Goal: Obtain resource: Download file/media

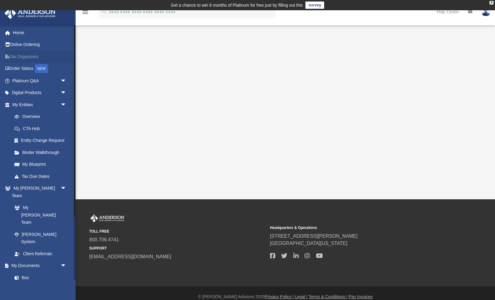
click at [28, 56] on link "Tax Organizers" at bounding box center [39, 57] width 71 height 12
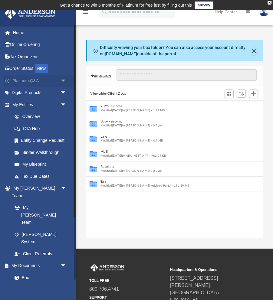
scroll to position [137, 177]
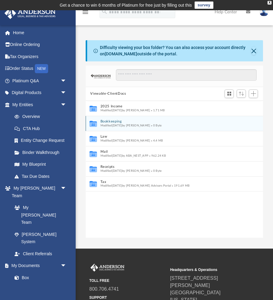
click at [113, 122] on button "Bookkeeping" at bounding box center [170, 121] width 140 height 4
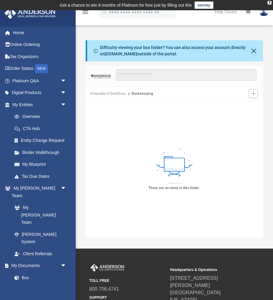
click at [116, 93] on button "Viewable-ClientDocs" at bounding box center [108, 93] width 36 height 5
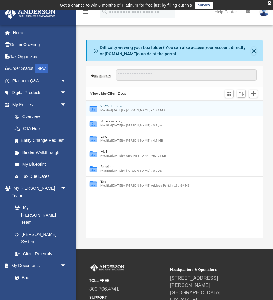
click at [107, 105] on button "2025 Income" at bounding box center [170, 106] width 140 height 4
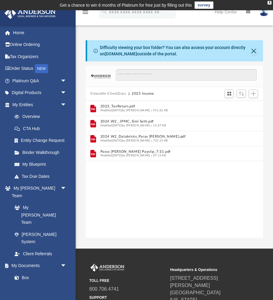
click at [118, 94] on button "Viewable-ClientDocs" at bounding box center [108, 93] width 36 height 5
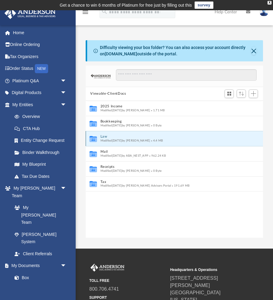
click at [106, 136] on button "Law" at bounding box center [170, 137] width 140 height 4
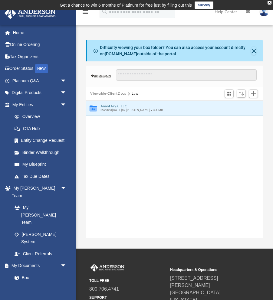
click at [112, 105] on button "AnantArya, LLC" at bounding box center [170, 106] width 140 height 4
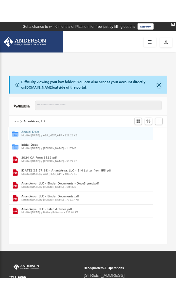
scroll to position [0, 0]
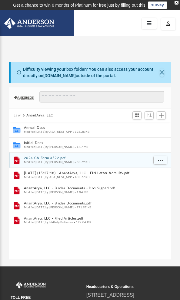
click at [40, 158] on button "2024 CA Form 3522.pdf" at bounding box center [86, 158] width 124 height 4
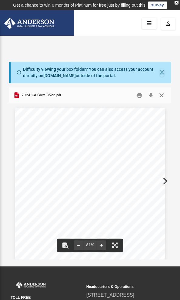
click at [161, 96] on button "Close" at bounding box center [161, 94] width 11 height 9
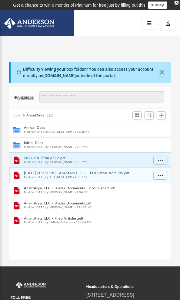
click at [35, 173] on button "[DATE] (15:27:18) - AnantArya, LLC - EIN Letter from IRS.pdf" at bounding box center [86, 174] width 124 height 4
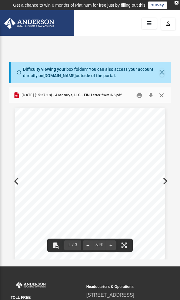
click at [163, 95] on button "Close" at bounding box center [161, 94] width 11 height 9
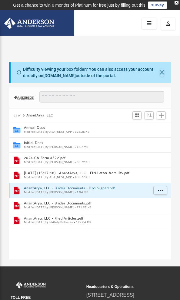
click at [43, 188] on button "AnantArya, LLC - Binder Documents - DocuSigned.pdf" at bounding box center [86, 189] width 124 height 4
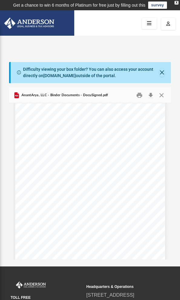
scroll to position [629, 0]
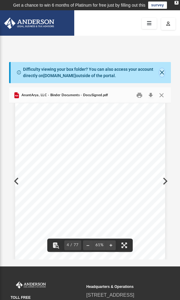
click at [161, 72] on button "Close" at bounding box center [161, 72] width 5 height 8
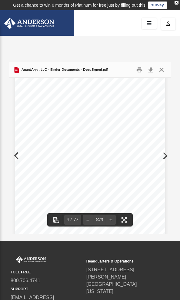
click at [163, 67] on button "Close" at bounding box center [161, 69] width 11 height 9
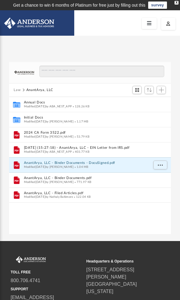
click at [17, 90] on button "Law" at bounding box center [17, 89] width 7 height 5
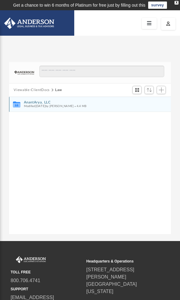
click at [37, 100] on button "AnantArya, LLC" at bounding box center [86, 102] width 124 height 4
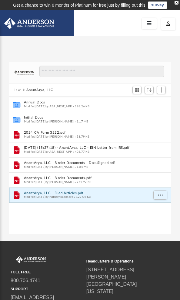
click at [47, 194] on button "AnantArya, LLC - Filed Articles.pdf" at bounding box center [86, 193] width 124 height 4
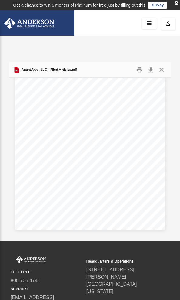
scroll to position [0, 0]
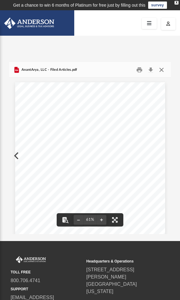
click at [163, 70] on button "Close" at bounding box center [161, 69] width 11 height 9
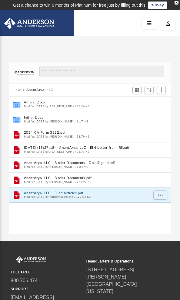
click at [19, 91] on button "Law" at bounding box center [17, 89] width 7 height 5
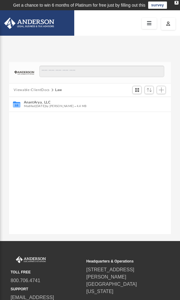
click at [38, 89] on button "Viewable-ClientDocs" at bounding box center [32, 89] width 36 height 5
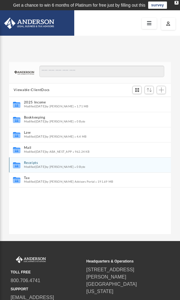
click at [32, 159] on div "Collaborated Folder Receipts Modified [DATE] by [PERSON_NAME] 0 Byte" at bounding box center [90, 164] width 162 height 15
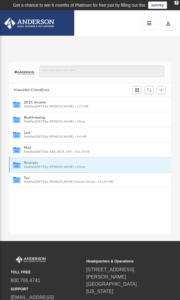
click at [32, 161] on button "Receipts" at bounding box center [86, 163] width 124 height 4
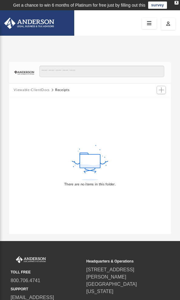
click at [39, 86] on div "Viewable-ClientDocs Receipts" at bounding box center [90, 89] width 162 height 13
click at [37, 90] on button "Viewable-ClientDocs" at bounding box center [32, 89] width 36 height 5
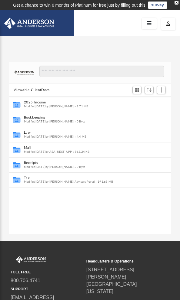
scroll to position [137, 162]
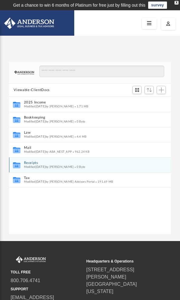
click at [31, 163] on button "Receipts" at bounding box center [86, 163] width 124 height 4
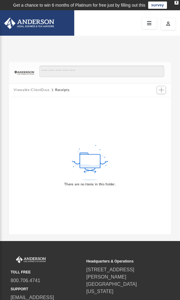
click at [28, 90] on button "Viewable-ClientDocs" at bounding box center [32, 89] width 36 height 5
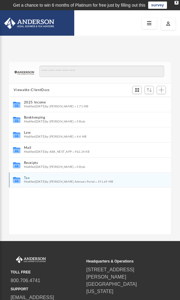
click at [27, 178] on button "Tax" at bounding box center [86, 178] width 124 height 4
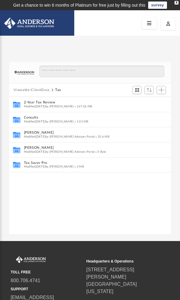
click at [28, 93] on div "Viewable-ClientDocs Tax" at bounding box center [90, 89] width 162 height 13
click at [28, 91] on button "Viewable-ClientDocs" at bounding box center [32, 89] width 36 height 5
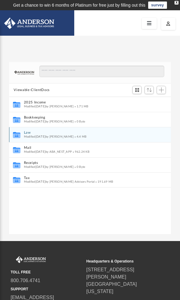
click at [27, 132] on button "Law" at bounding box center [86, 133] width 124 height 4
